Goal: Ask a question

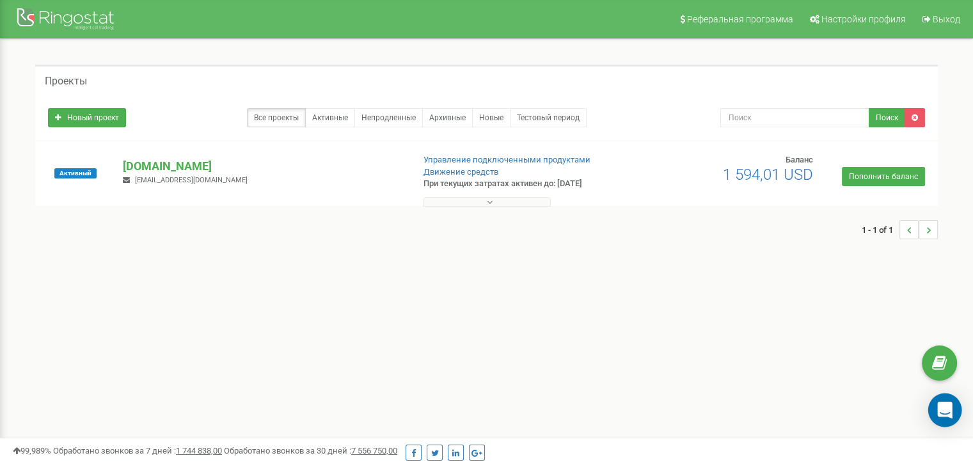
click at [946, 410] on icon "Open Intercom Messenger" at bounding box center [944, 410] width 15 height 17
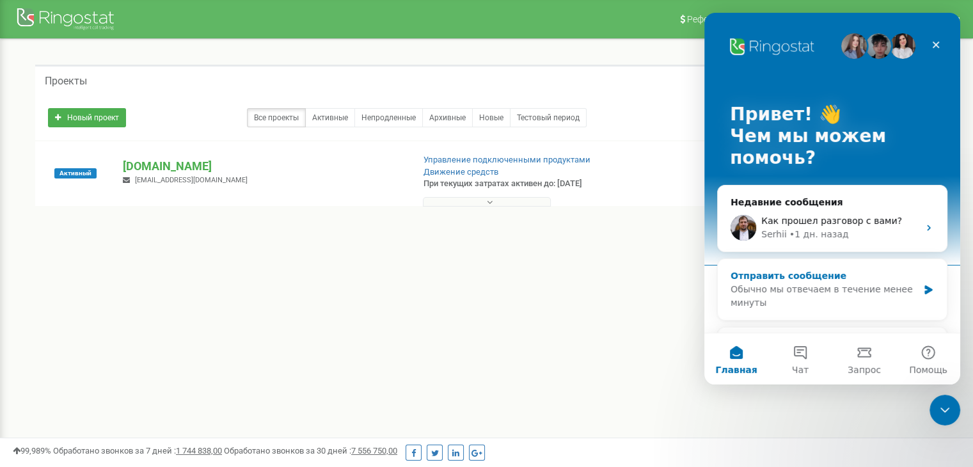
click at [826, 292] on div "Обычно мы отвечаем в течение менее минуты" at bounding box center [824, 296] width 187 height 27
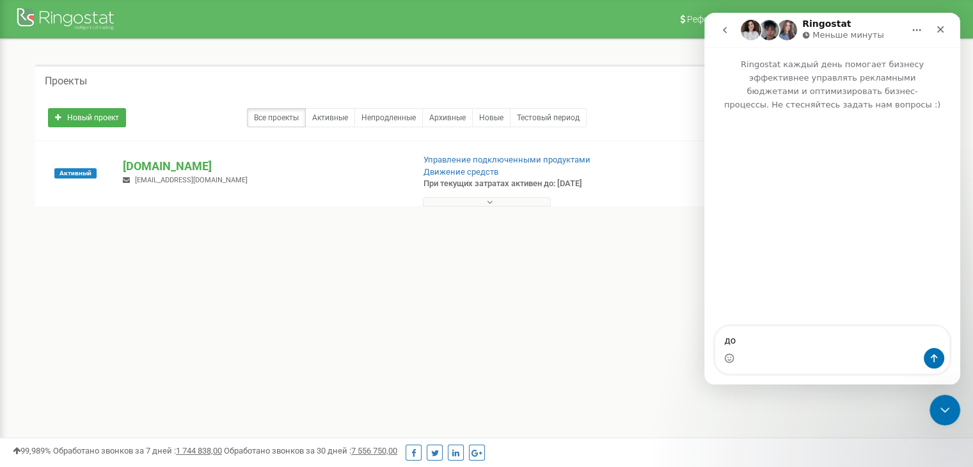
type textarea "д"
type textarea "здравствуйте"
type textarea "поа"
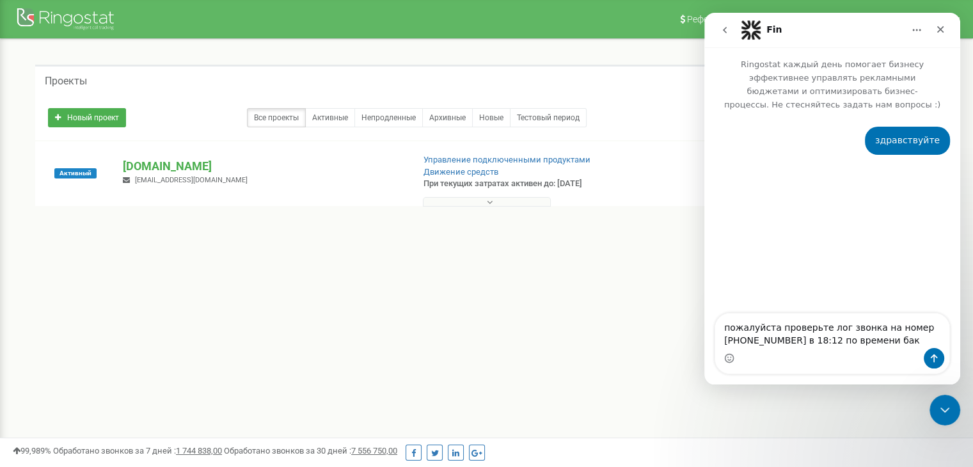
type textarea "пожалуйста проверьте лог звонка на номер [PHONE_NUMBER] в 18:12 по времени [GEO…"
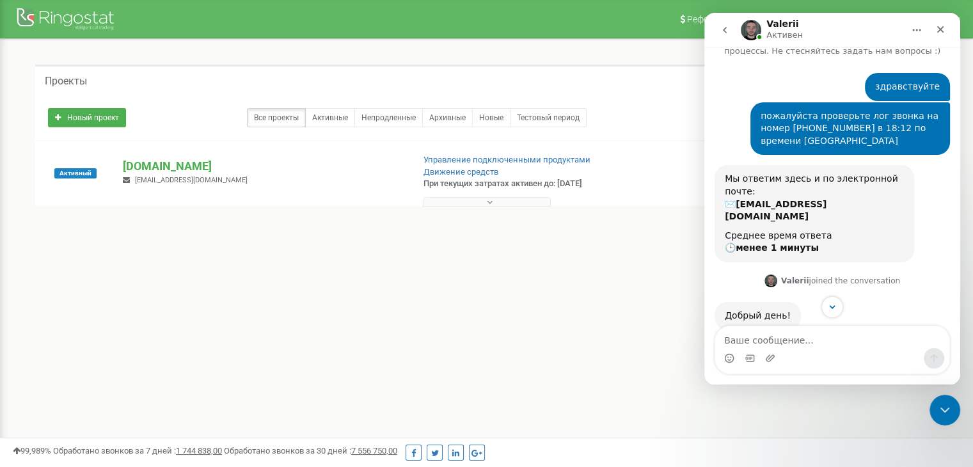
scroll to position [128, 0]
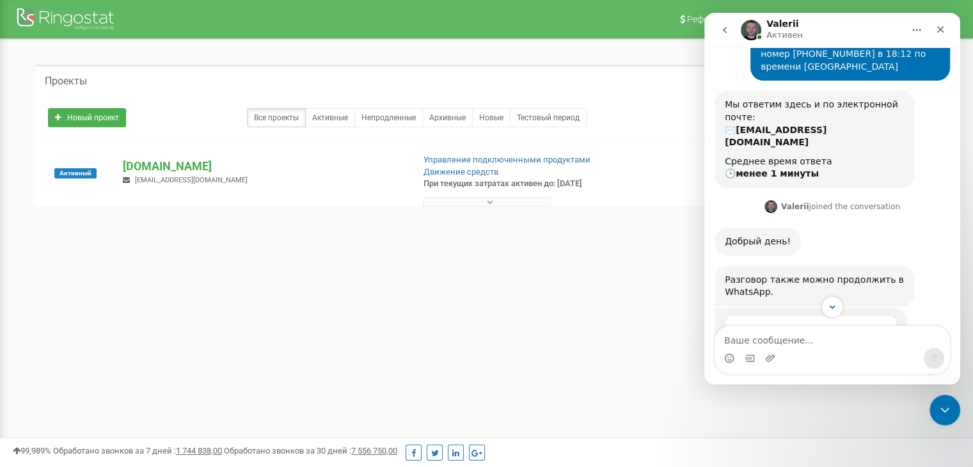
click at [785, 341] on textarea "Ваше сообщение..." at bounding box center [832, 337] width 234 height 22
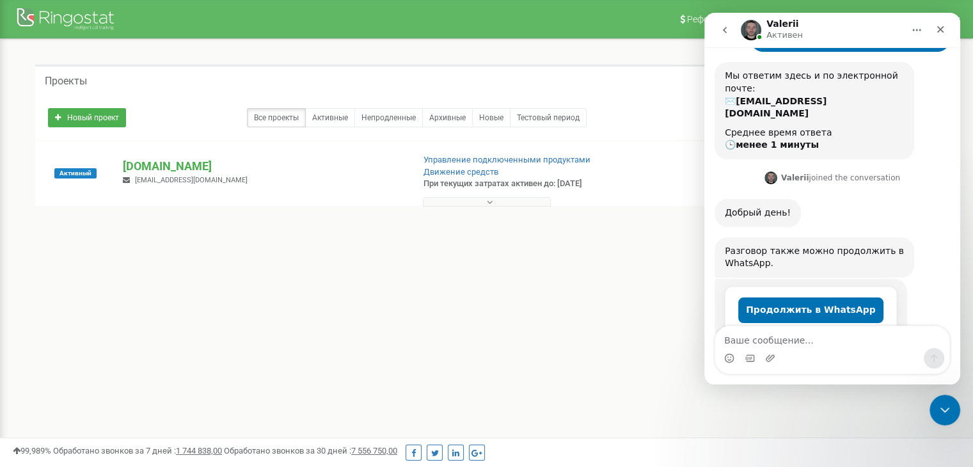
scroll to position [171, 0]
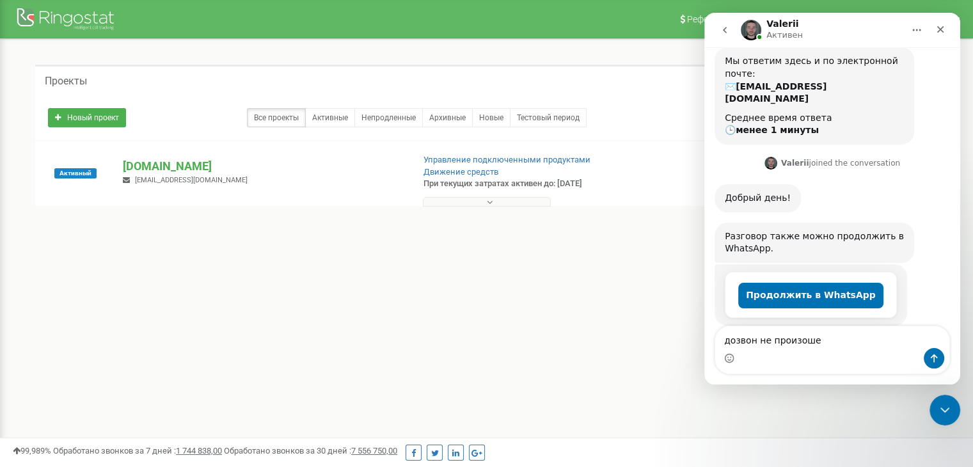
type textarea "дозвон не произошел"
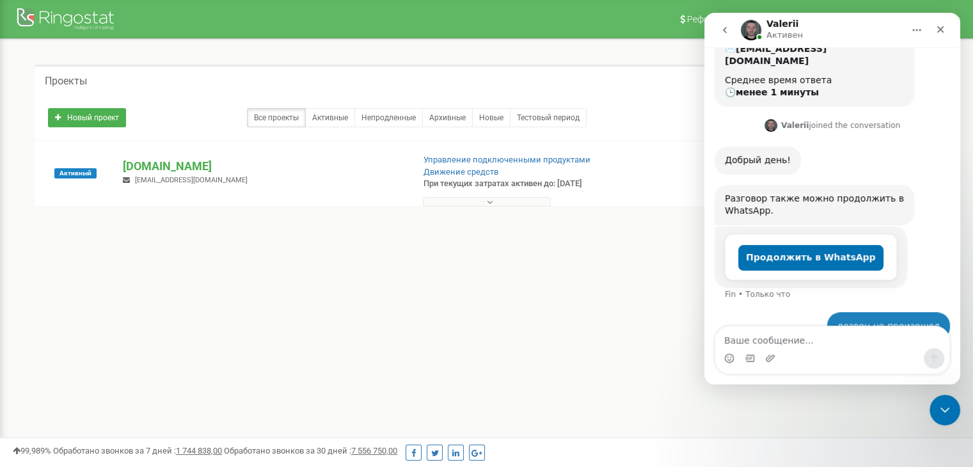
scroll to position [210, 0]
type textarea "звонили через ринго смартфон"
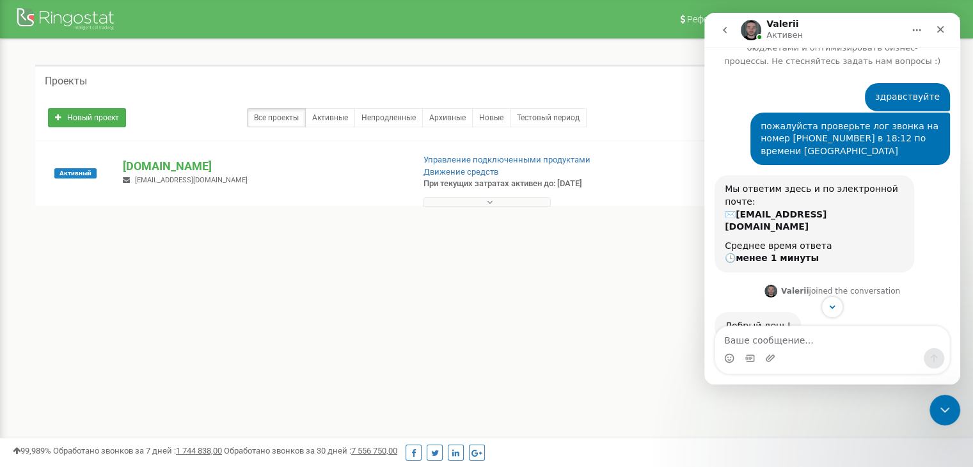
scroll to position [0, 0]
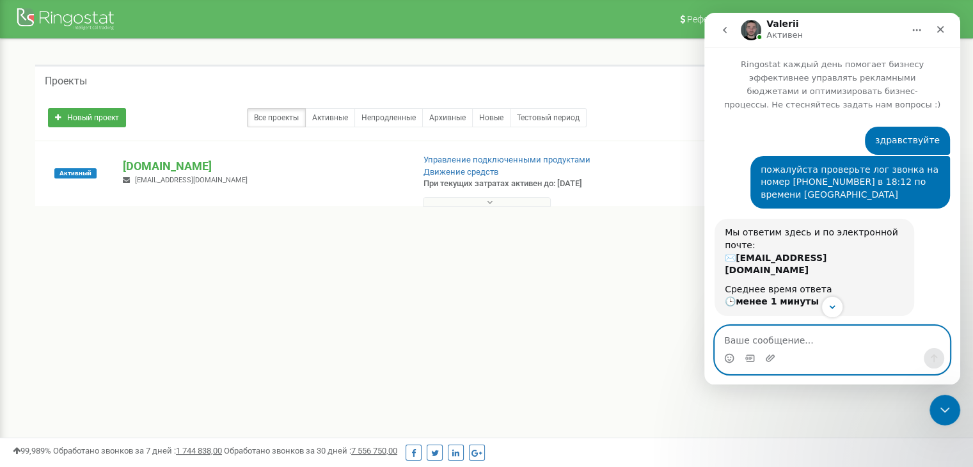
click at [772, 334] on textarea "Ваше сообщение..." at bounding box center [832, 337] width 234 height 22
type textarea "сделали еще один в 18:13, так же"
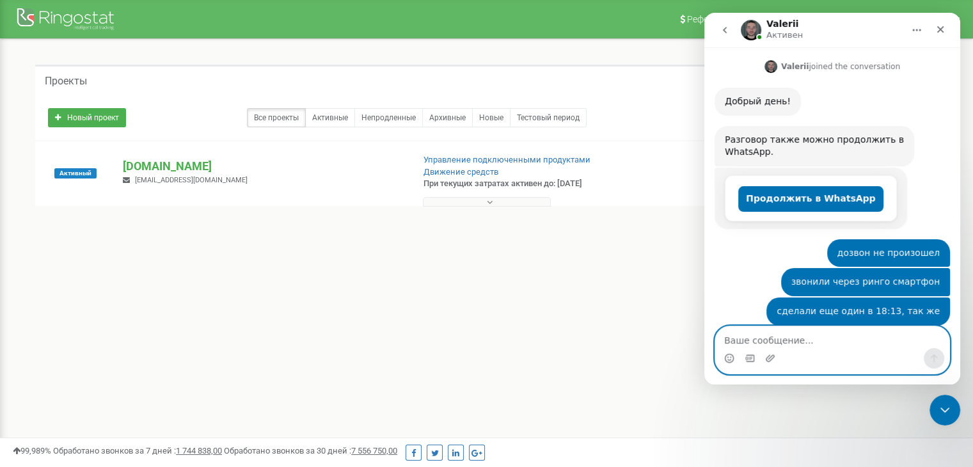
scroll to position [306, 0]
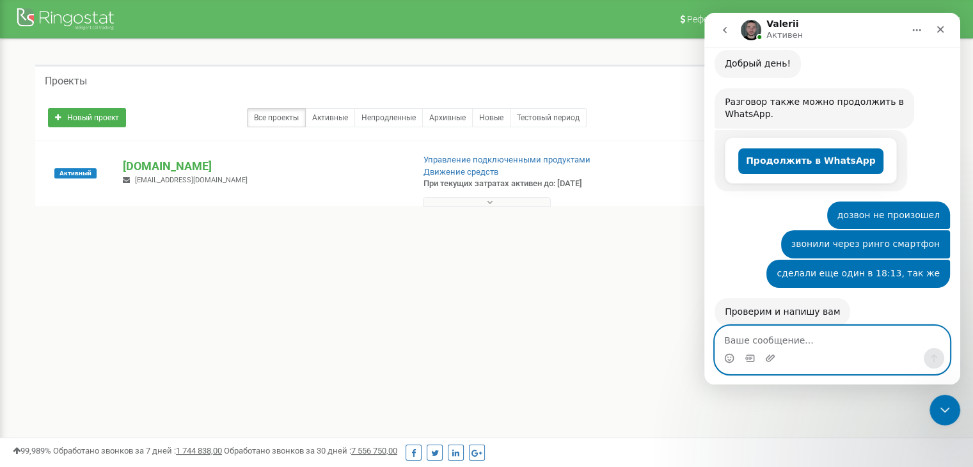
click at [784, 333] on textarea "Ваше сообщение..." at bounding box center [832, 337] width 234 height 22
type textarea "п"
type textarea "задача срочная"
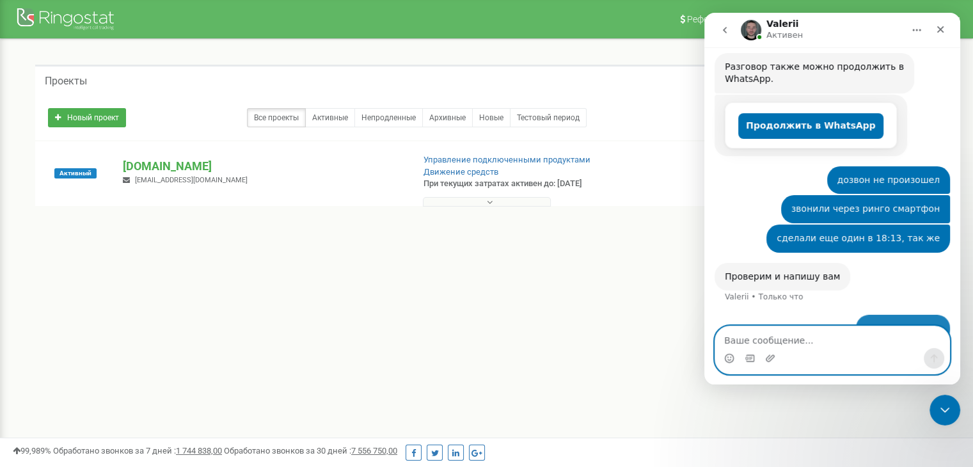
scroll to position [344, 0]
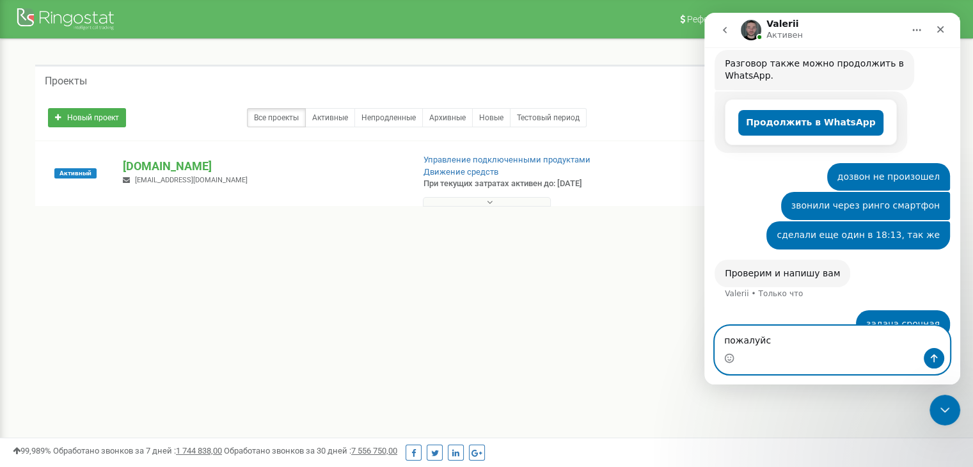
type textarea "пожалуйст"
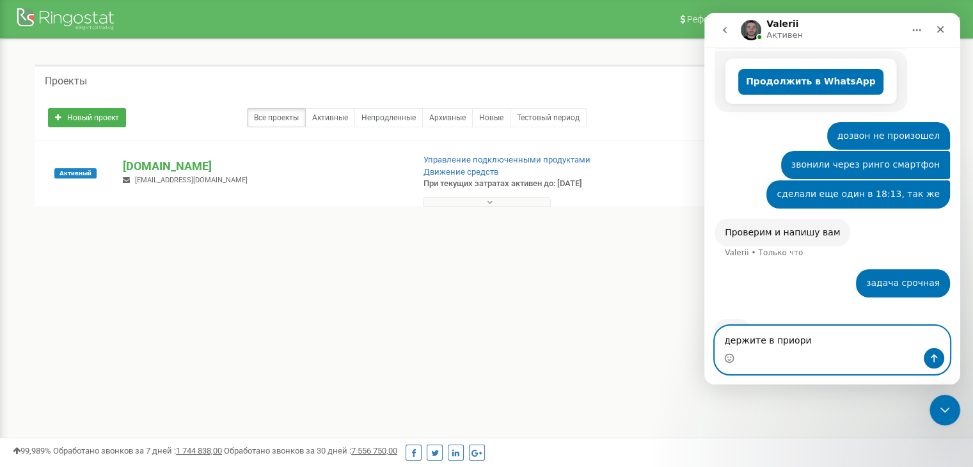
scroll to position [394, 0]
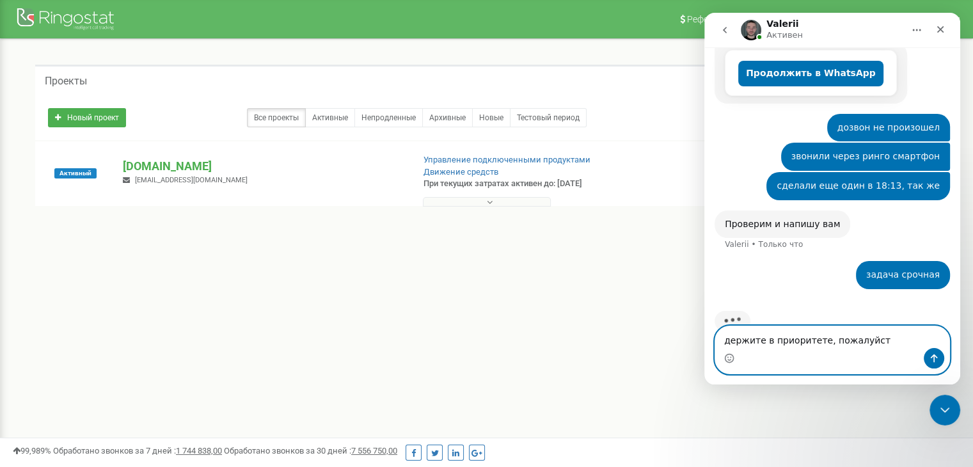
type textarea "держите в приоритете, пожалуйста"
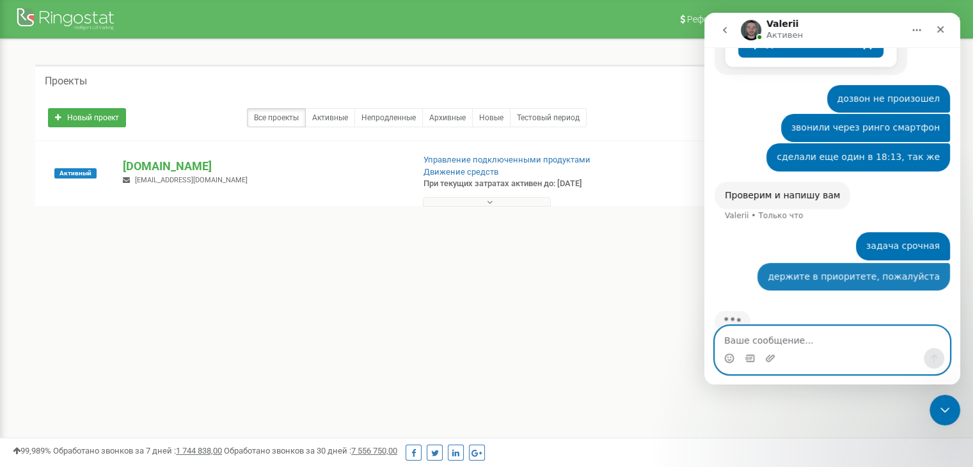
scroll to position [422, 0]
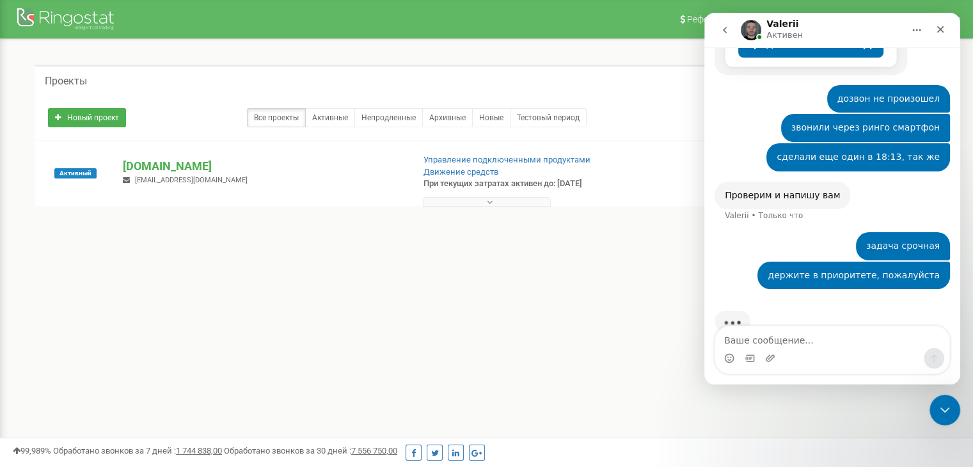
click at [748, 29] on img "Мессенджер Intercom" at bounding box center [751, 30] width 20 height 20
drag, startPoint x: 768, startPoint y: 35, endPoint x: 797, endPoint y: 35, distance: 28.2
click at [797, 35] on p "Активен" at bounding box center [785, 35] width 36 height 13
